Goal: Information Seeking & Learning: Check status

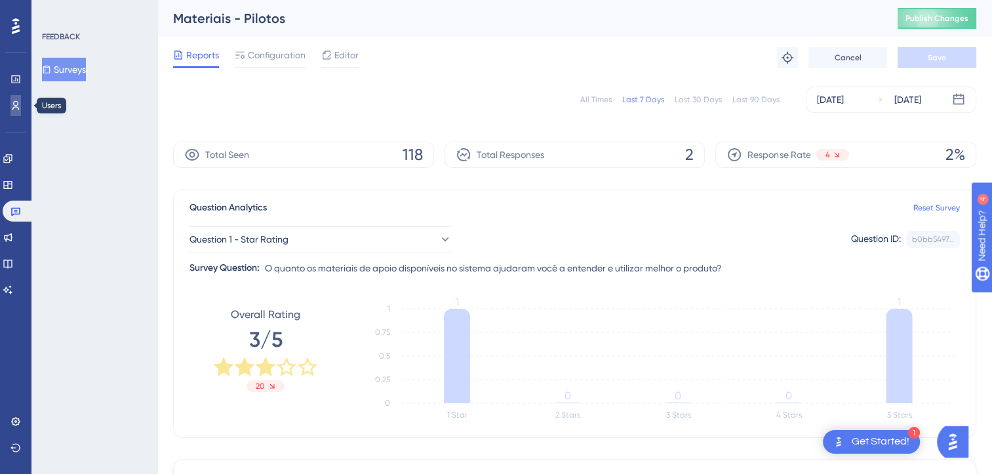
click at [21, 113] on link at bounding box center [15, 105] width 10 height 21
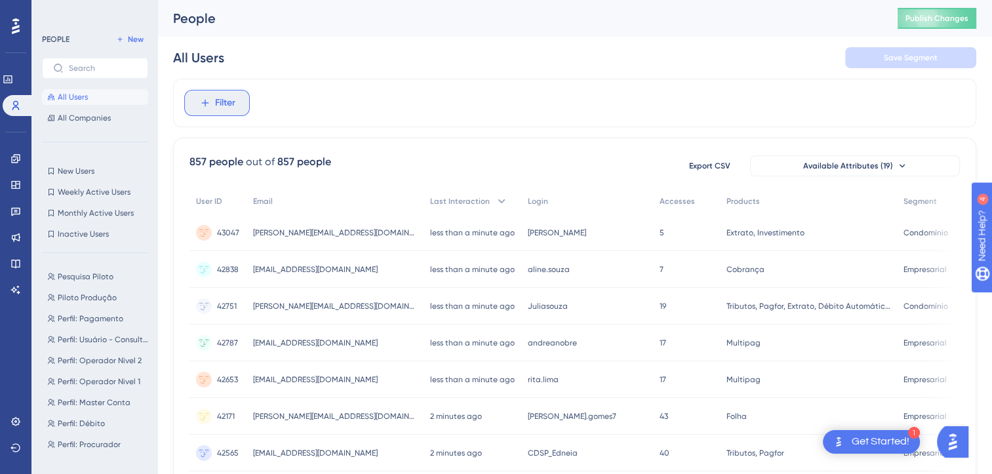
click at [203, 111] on button "Filter" at bounding box center [217, 103] width 66 height 26
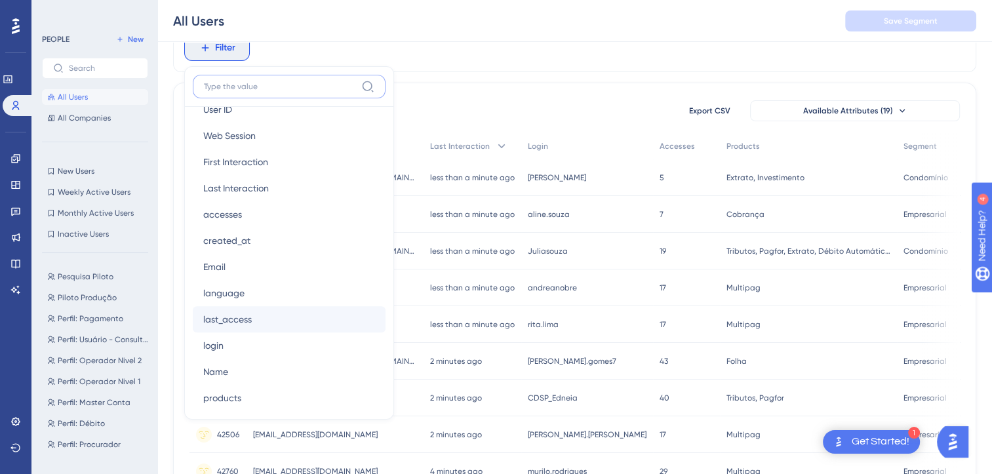
scroll to position [656, 0]
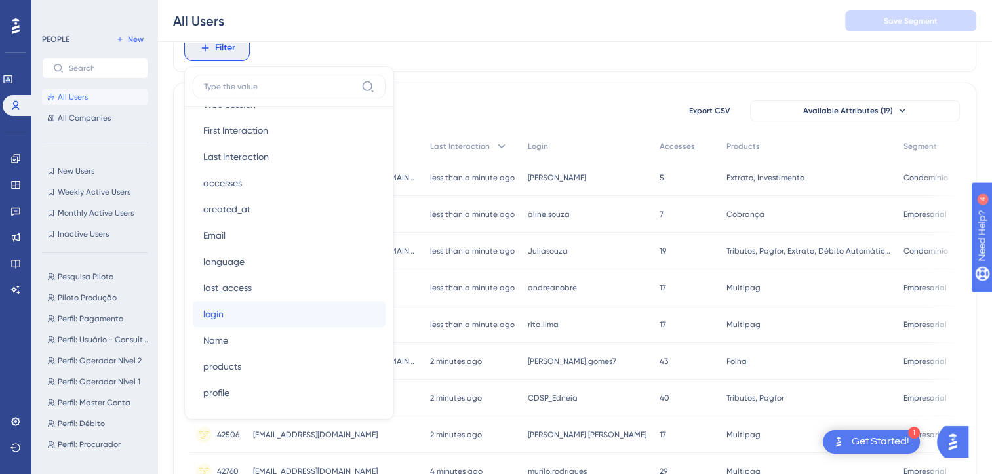
click at [228, 308] on button "login login" at bounding box center [289, 314] width 193 height 26
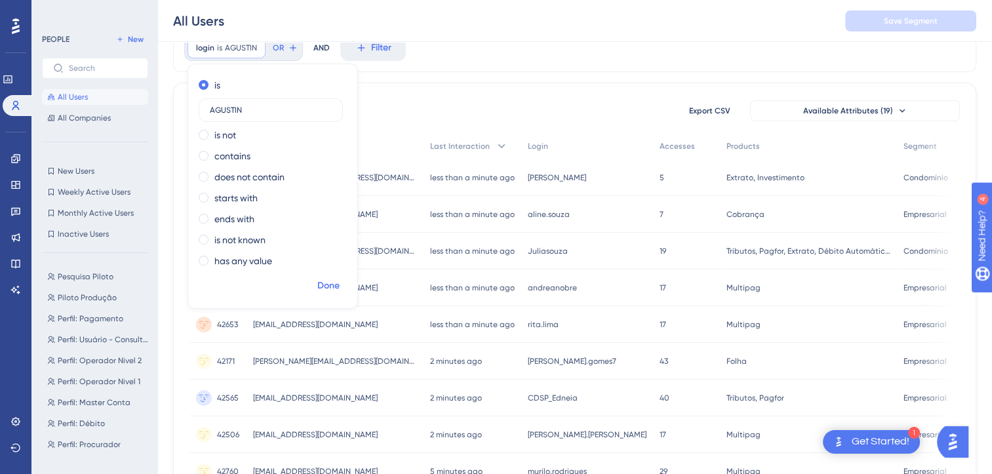
type input "AGUSTIN"
click at [323, 285] on span "Done" at bounding box center [328, 286] width 22 height 16
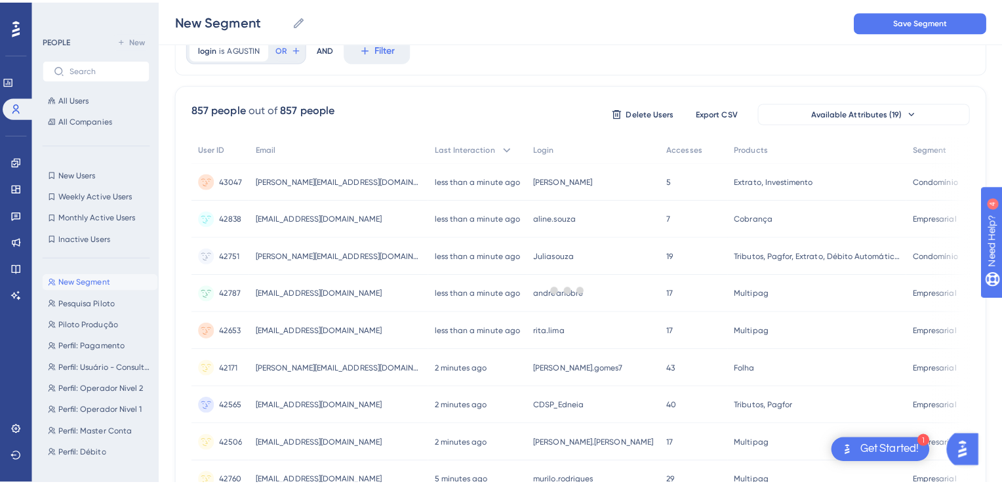
scroll to position [0, 0]
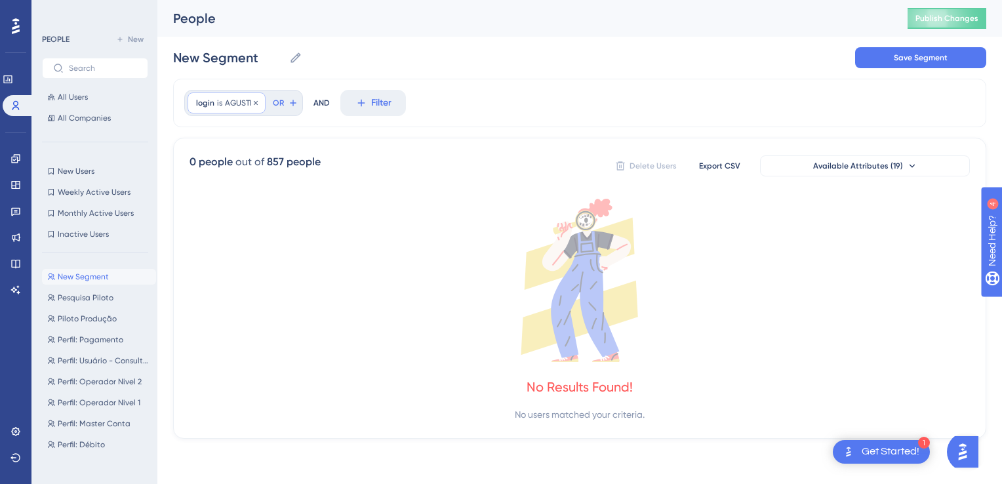
click at [241, 98] on span "AGUSTIN" at bounding box center [241, 103] width 32 height 10
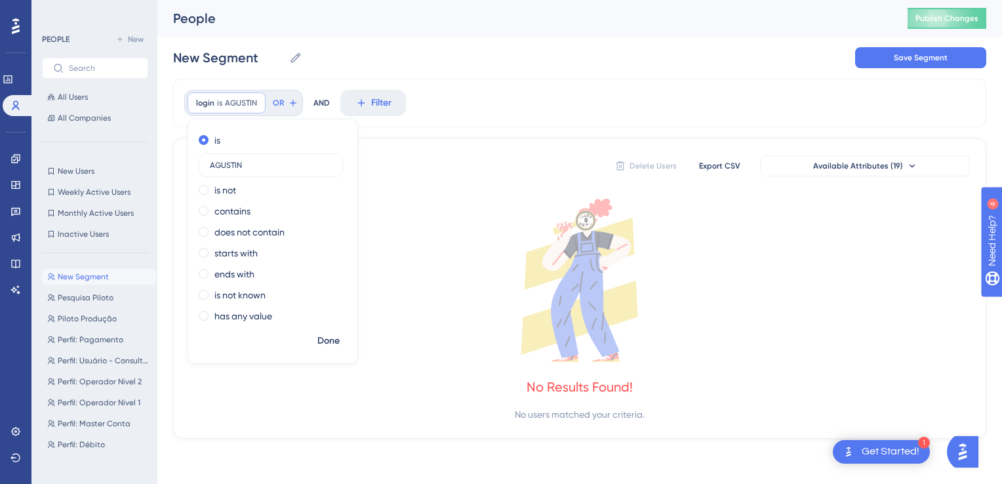
drag, startPoint x: 241, startPoint y: 165, endPoint x: 174, endPoint y: 165, distance: 66.9
click at [174, 165] on div "login is AGUSTIN AGUSTIN Remove is AGUSTIN is not contains does not contain sta…" at bounding box center [579, 259] width 813 height 360
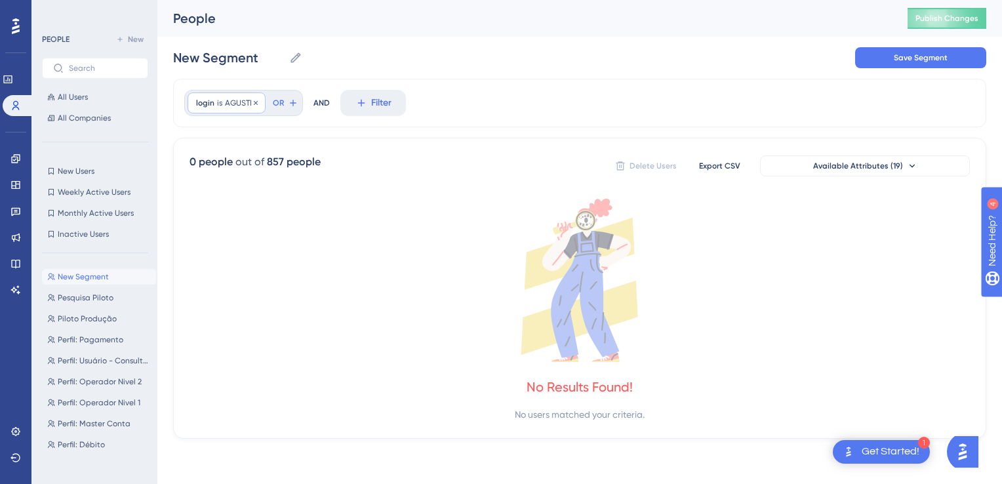
click at [248, 113] on div "login is AGUSTIN AGUSTIN Remove" at bounding box center [227, 102] width 78 height 21
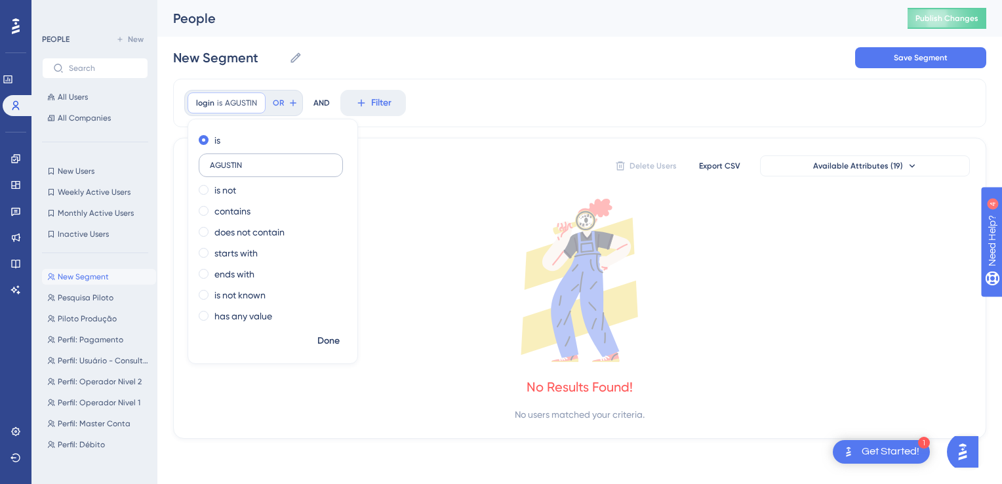
drag, startPoint x: 243, startPoint y: 161, endPoint x: 201, endPoint y: 161, distance: 42.6
click at [201, 161] on label "AGUSTIN" at bounding box center [271, 165] width 144 height 24
type input "ALEJANDRO"
click at [321, 341] on span "Done" at bounding box center [328, 341] width 22 height 16
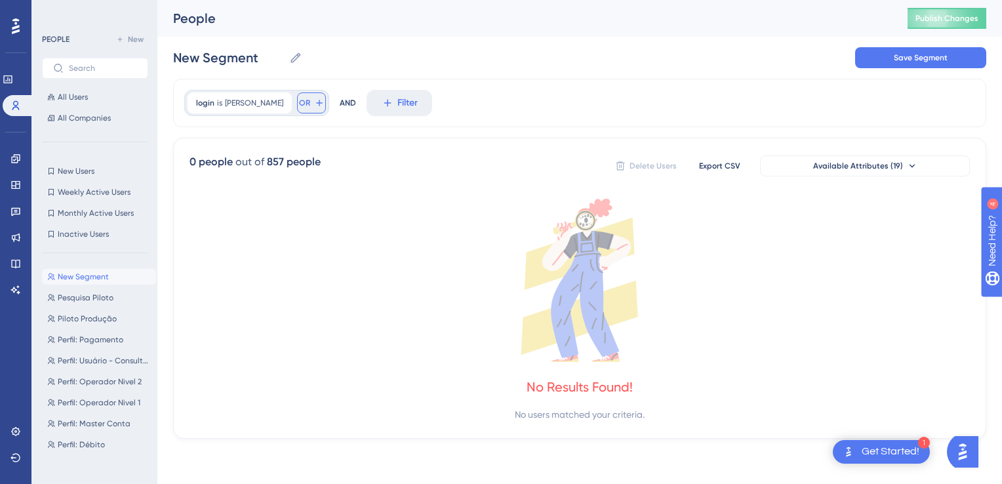
click at [314, 106] on icon at bounding box center [319, 103] width 10 height 10
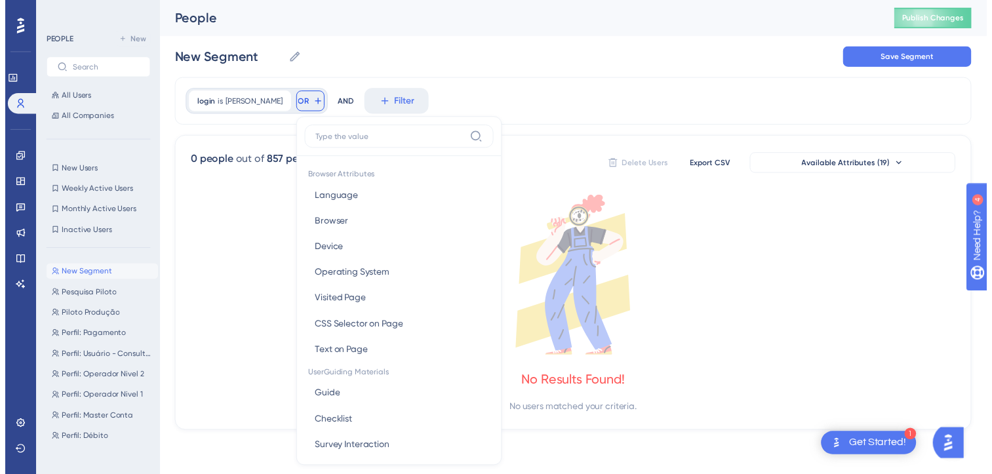
scroll to position [60, 0]
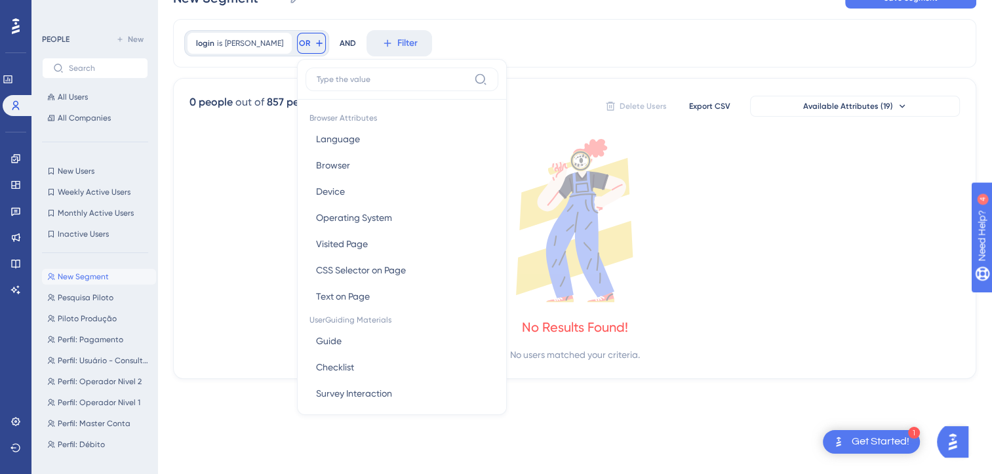
click at [570, 33] on div "login is ALEJANDRO ALEJANDRO Remove OR Browser Attributes Language Language Bro…" at bounding box center [574, 43] width 803 height 49
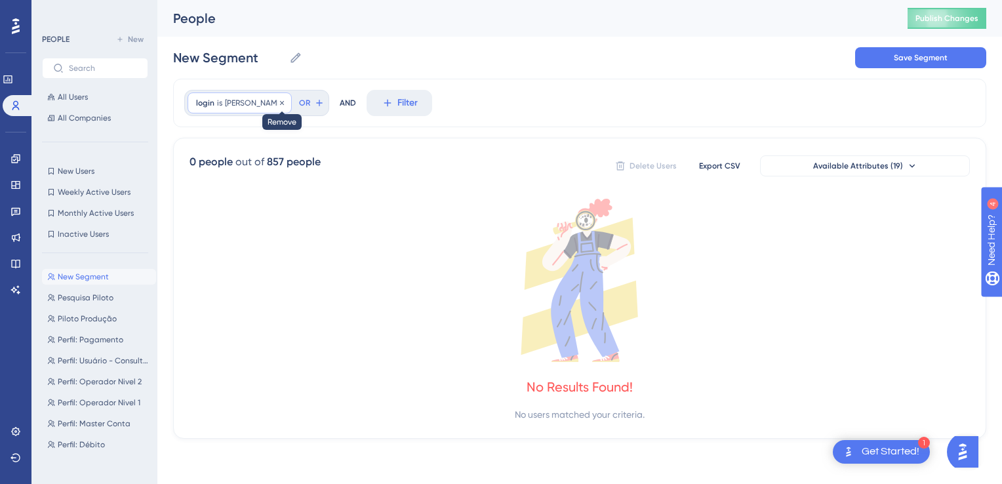
click at [278, 105] on icon at bounding box center [282, 103] width 8 height 8
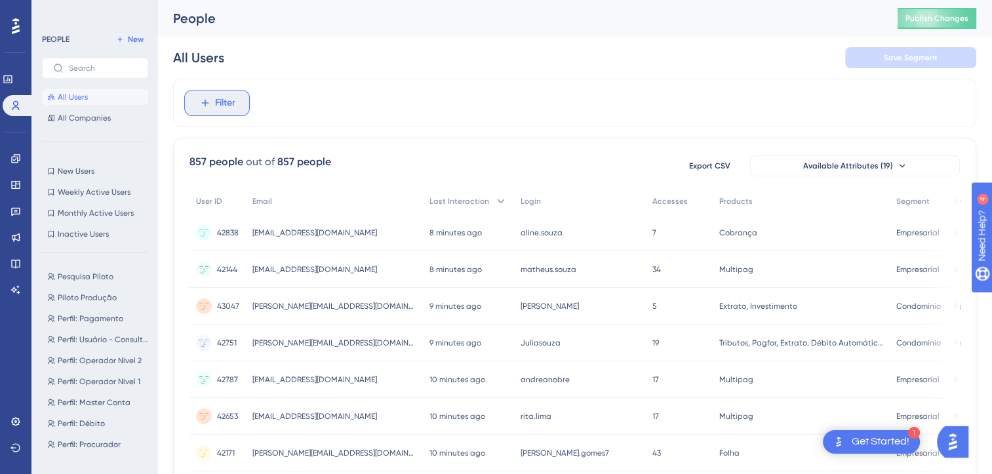
click at [223, 113] on button "Filter" at bounding box center [217, 103] width 66 height 26
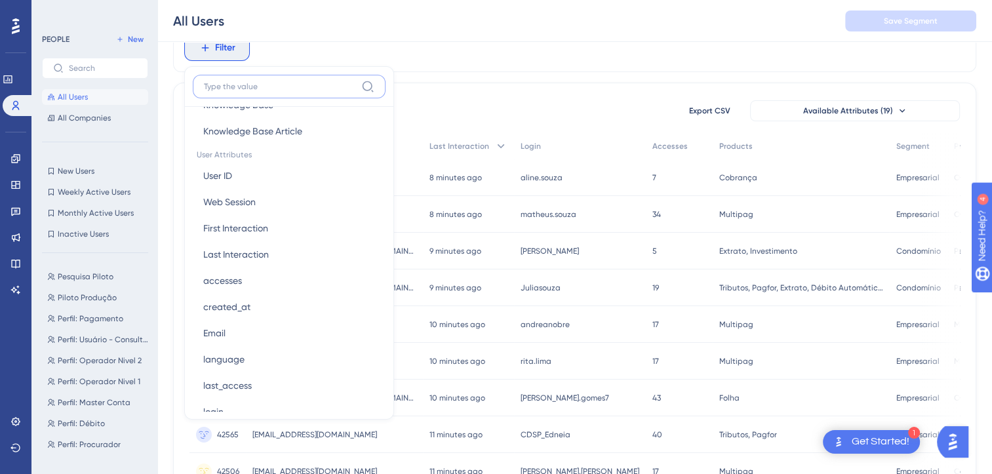
scroll to position [656, 0]
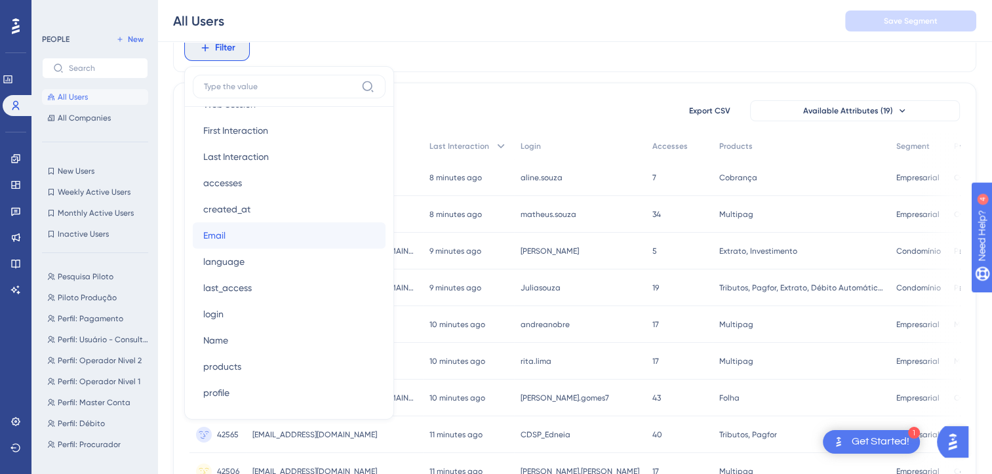
click at [221, 230] on span "Email" at bounding box center [214, 236] width 22 height 16
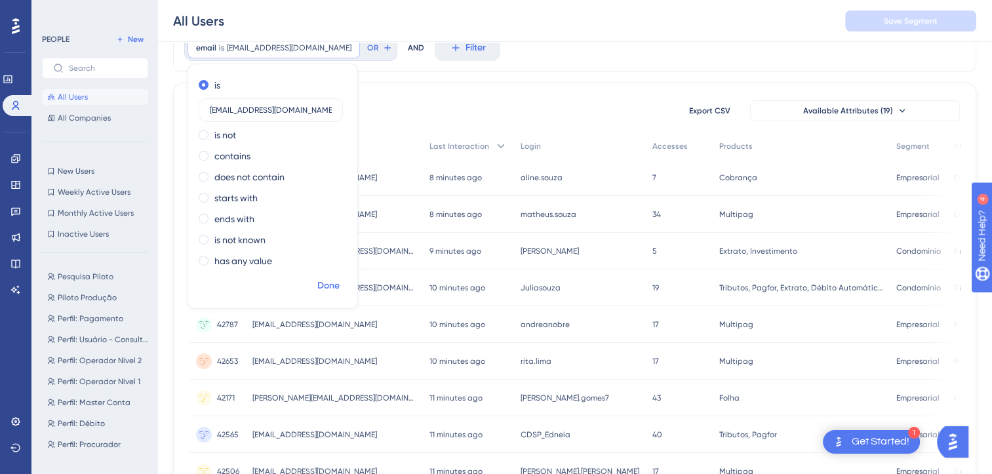
type input "agustin.gatica@dhl.com"
click at [331, 279] on span "Done" at bounding box center [328, 286] width 22 height 16
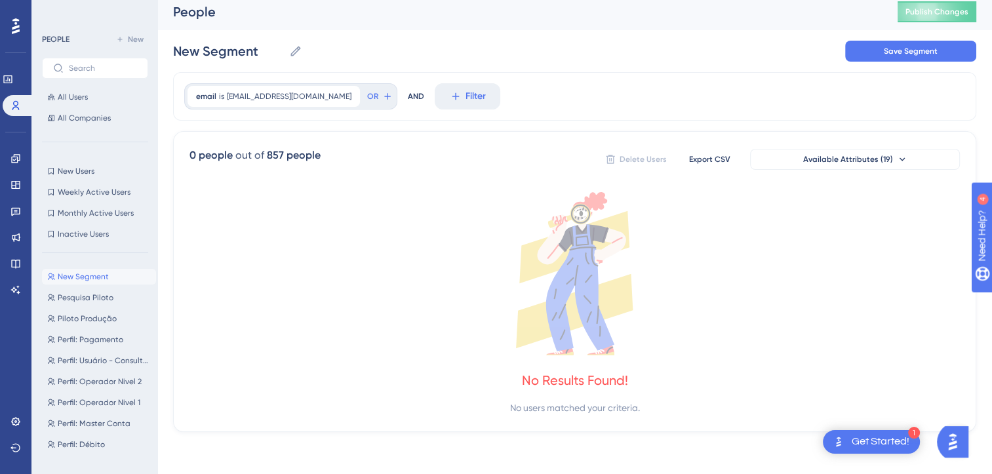
scroll to position [0, 0]
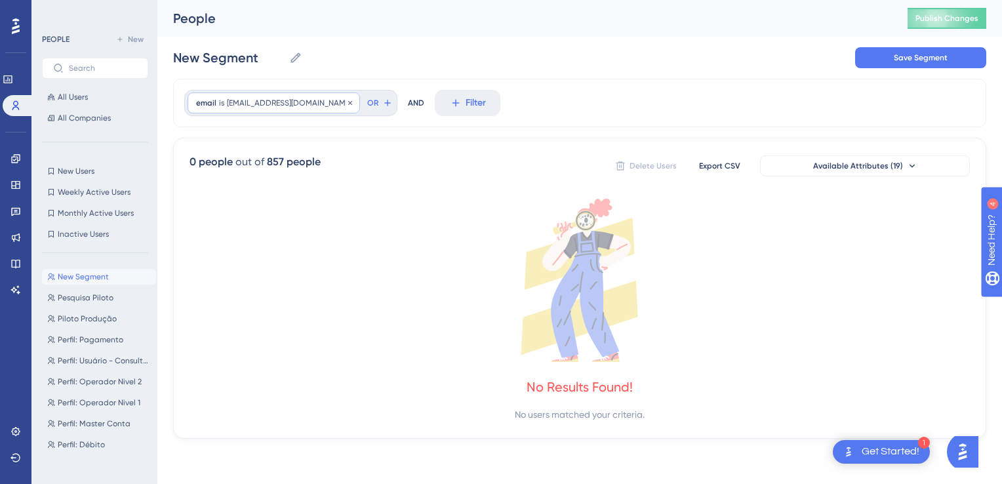
click at [277, 106] on span "agustin.gatica@dhl.com" at bounding box center [289, 103] width 125 height 10
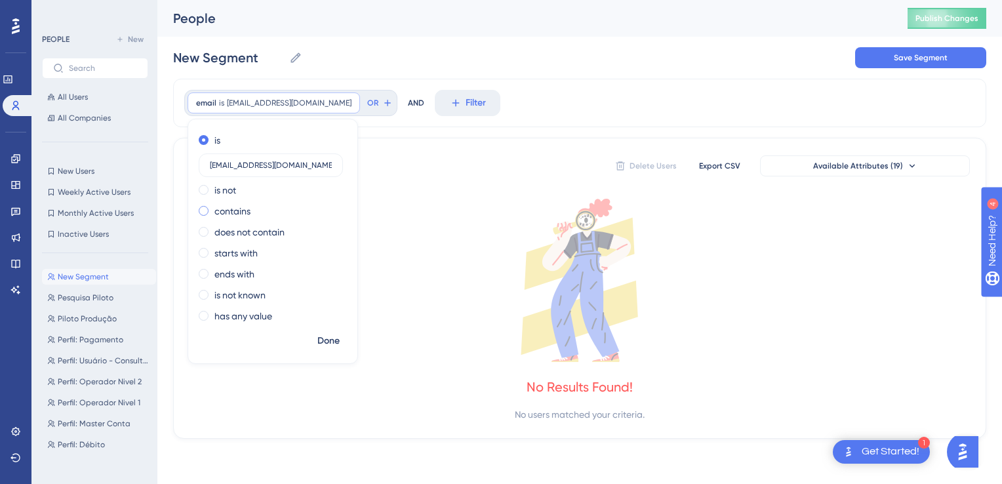
click at [247, 206] on label "contains" at bounding box center [232, 211] width 36 height 16
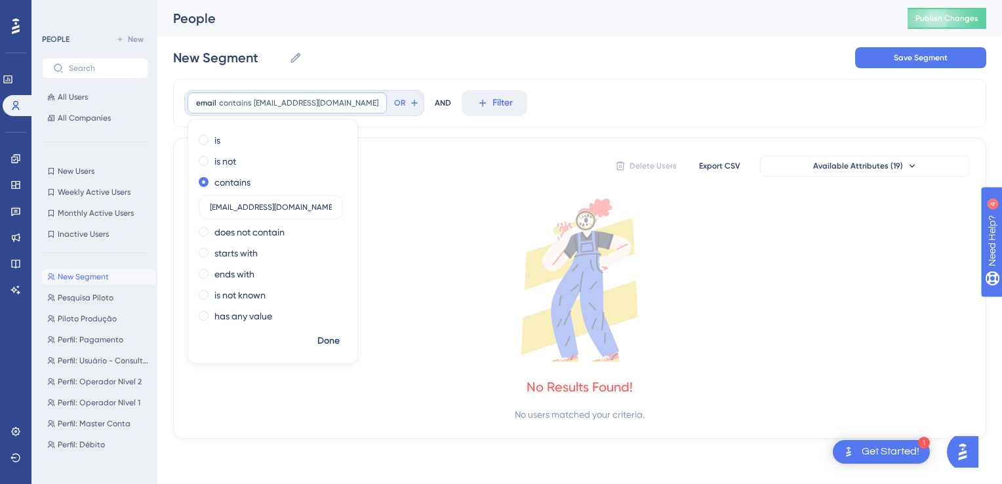
drag, startPoint x: 262, startPoint y: 205, endPoint x: 181, endPoint y: 206, distance: 80.7
click at [181, 206] on div "email contains agustin.gatica@dhl.com agustin.gatica@dhl.com Remove is is not c…" at bounding box center [579, 259] width 813 height 360
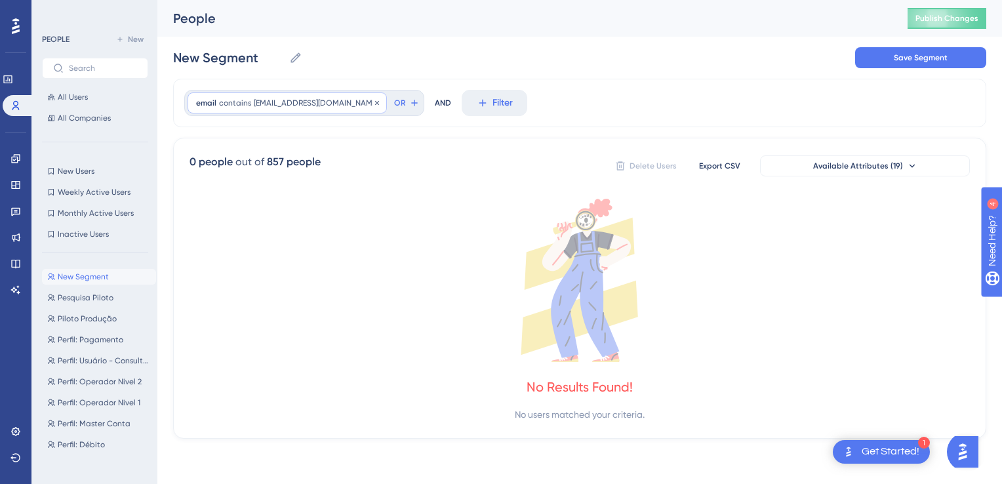
click at [307, 104] on span "agustin.gatica@dhl.com" at bounding box center [316, 103] width 125 height 10
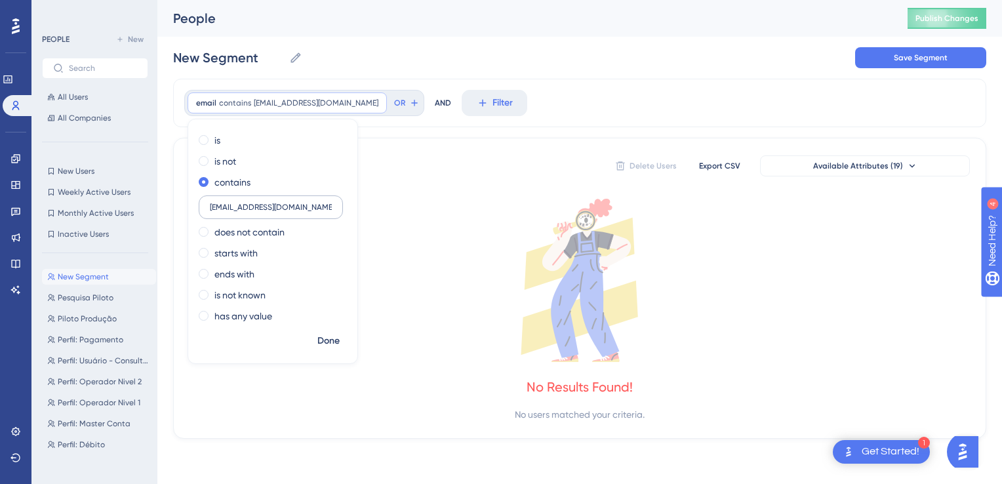
drag, startPoint x: 262, startPoint y: 207, endPoint x: 205, endPoint y: 207, distance: 57.7
click at [205, 207] on label "agustin.gatica@dhl.com" at bounding box center [271, 207] width 144 height 24
type input "@dhl.com"
click at [334, 348] on span "Done" at bounding box center [328, 341] width 22 height 16
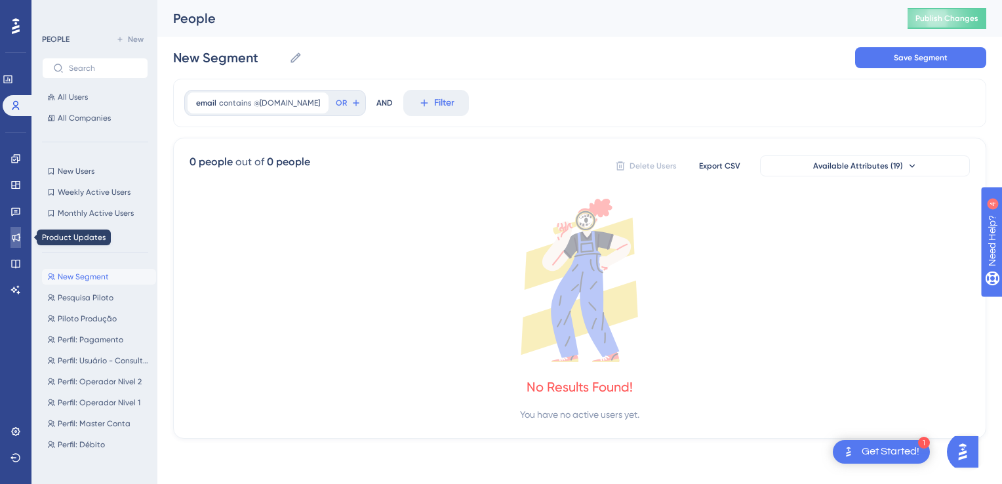
click at [16, 227] on link at bounding box center [15, 237] width 10 height 21
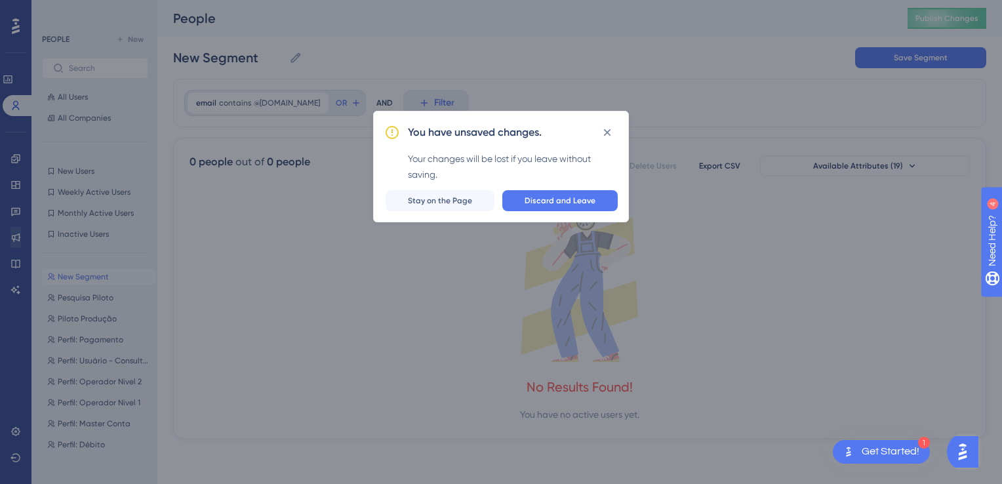
click at [16, 218] on div "You have unsaved changes. Your changes will be lost if you leave without saving…" at bounding box center [501, 242] width 1002 height 484
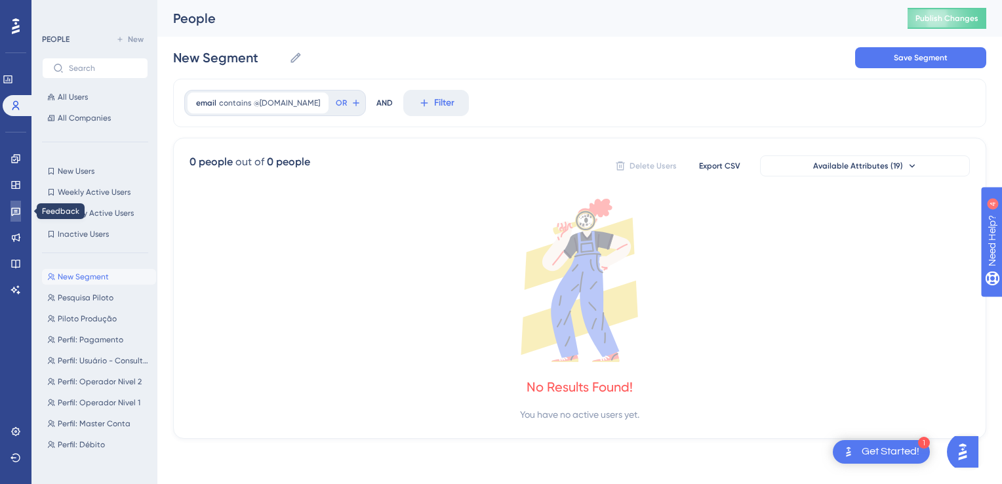
click at [16, 217] on link at bounding box center [15, 211] width 10 height 21
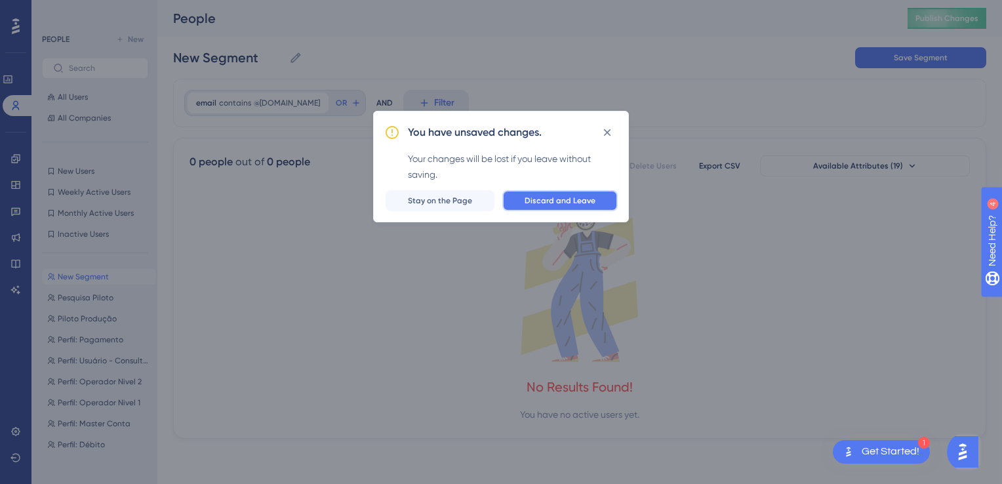
click at [541, 194] on button "Discard and Leave" at bounding box center [559, 200] width 115 height 21
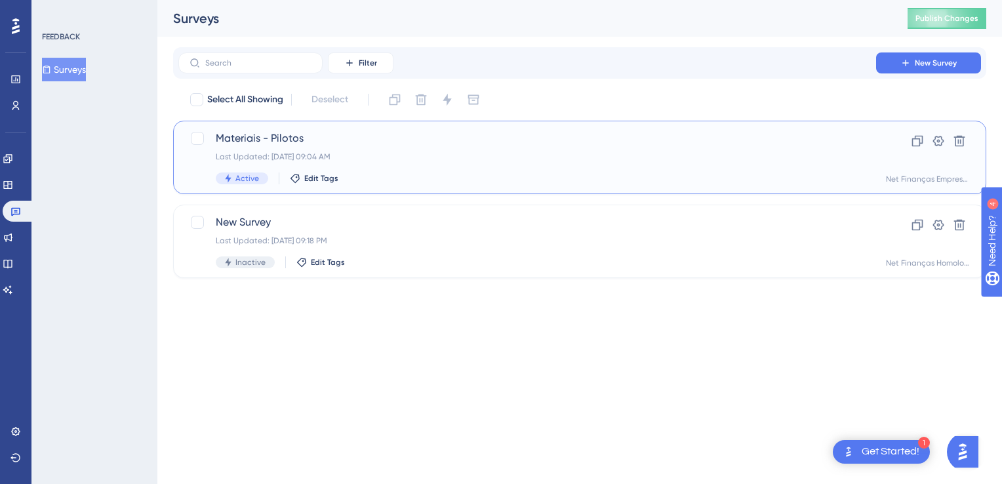
click at [355, 146] on span "Materiais - Pilotos" at bounding box center [527, 139] width 623 height 16
